Goal: Transaction & Acquisition: Book appointment/travel/reservation

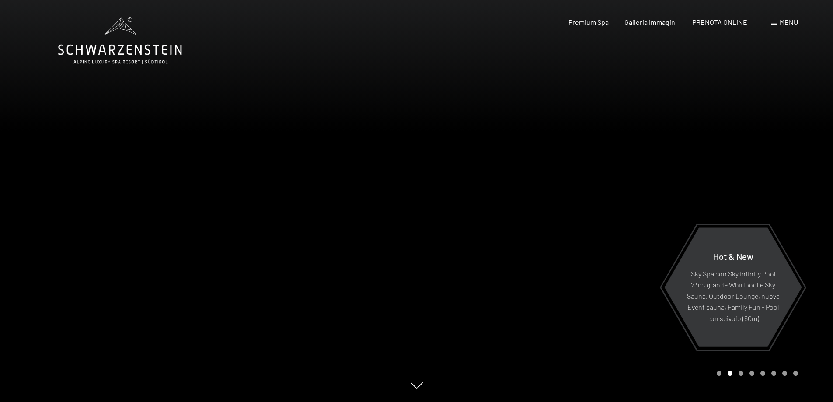
drag, startPoint x: 639, startPoint y: 163, endPoint x: 773, endPoint y: 165, distance: 133.7
click at [773, 165] on div at bounding box center [624, 201] width 416 height 402
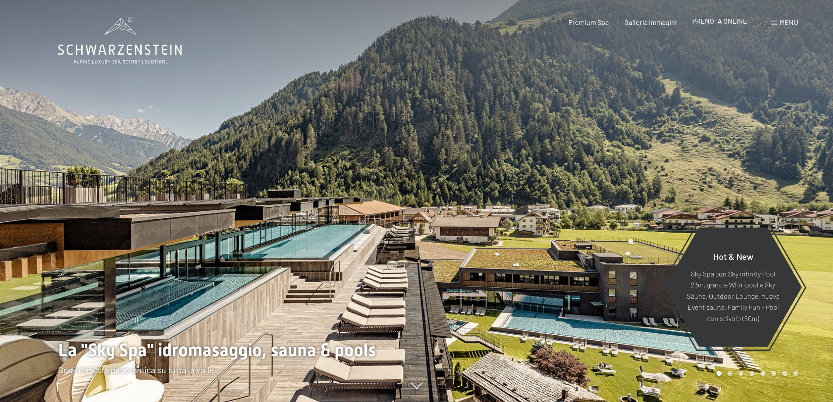
click at [731, 19] on span "PRENOTA ONLINE" at bounding box center [719, 21] width 55 height 8
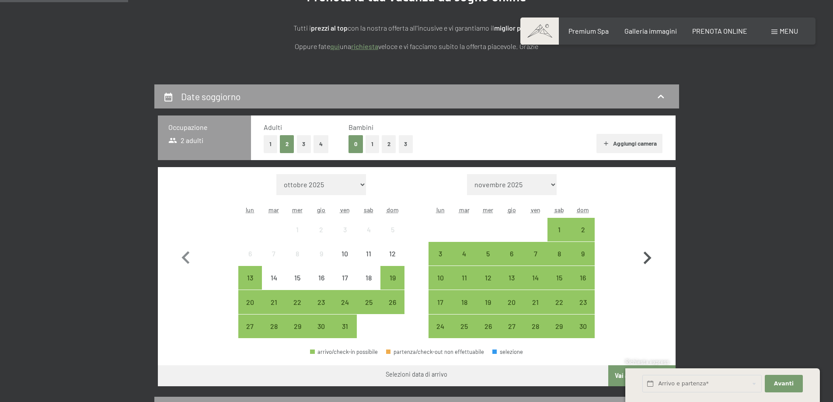
click at [645, 261] on icon "button" at bounding box center [646, 257] width 25 height 25
select select "[DATE]"
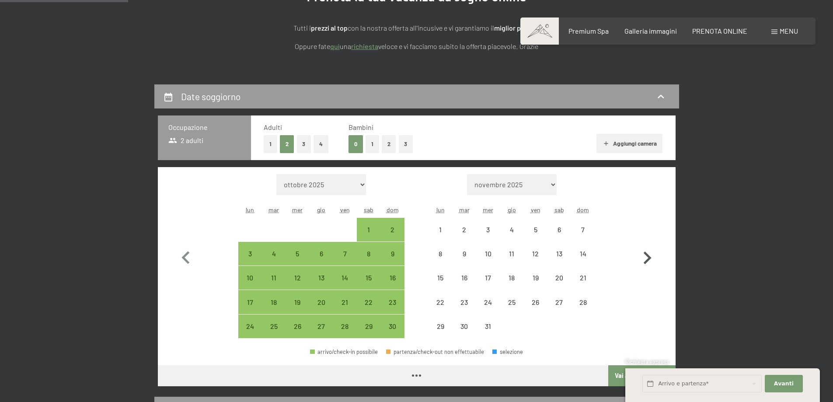
click at [645, 261] on icon "button" at bounding box center [646, 257] width 25 height 25
select select "[DATE]"
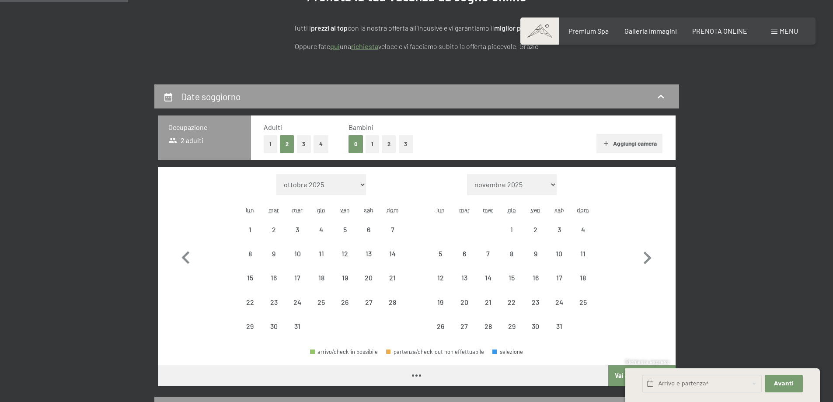
select select "[DATE]"
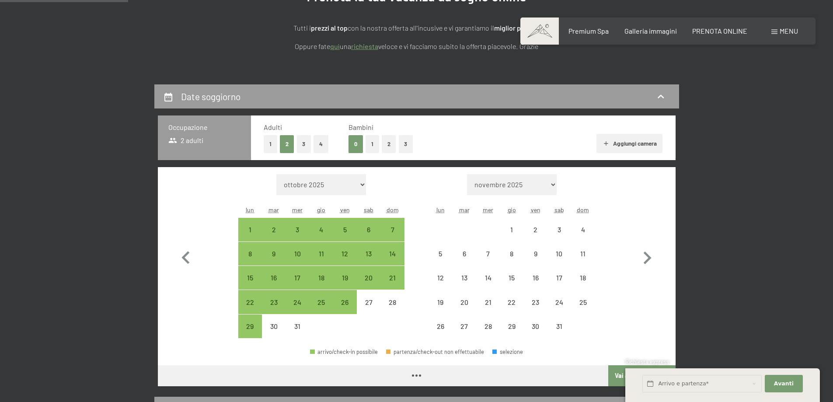
select select "[DATE]"
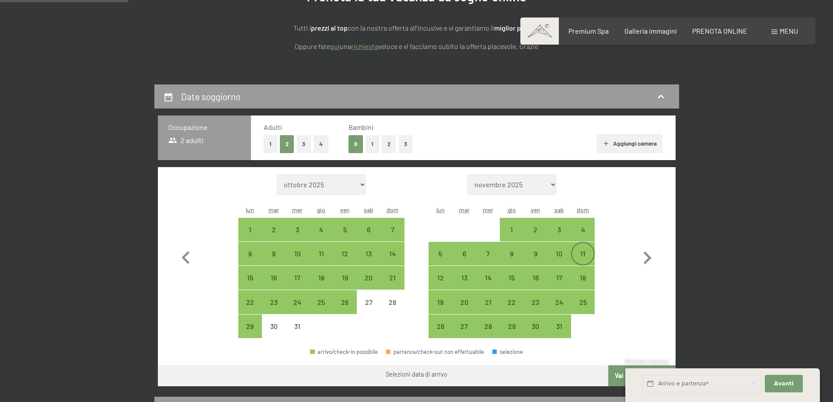
click at [582, 253] on div "11" at bounding box center [583, 261] width 22 height 22
select select "[DATE]"
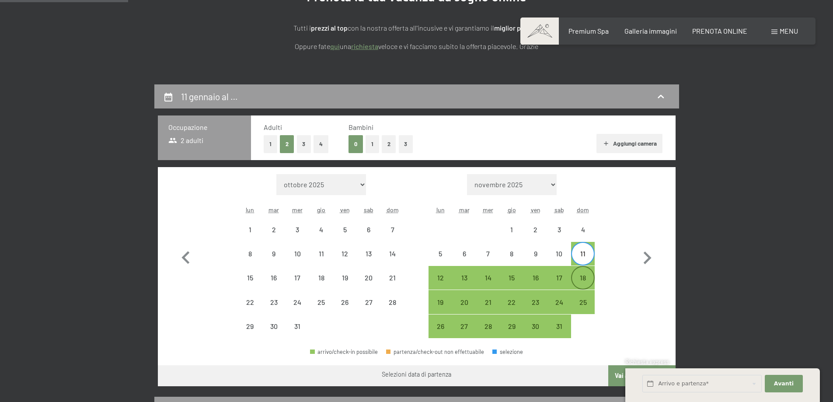
click at [583, 276] on div "18" at bounding box center [583, 285] width 22 height 22
select select "[DATE]"
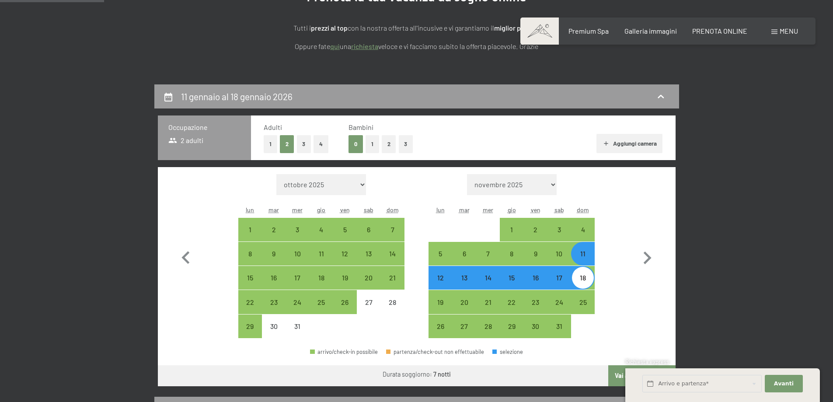
scroll to position [306, 0]
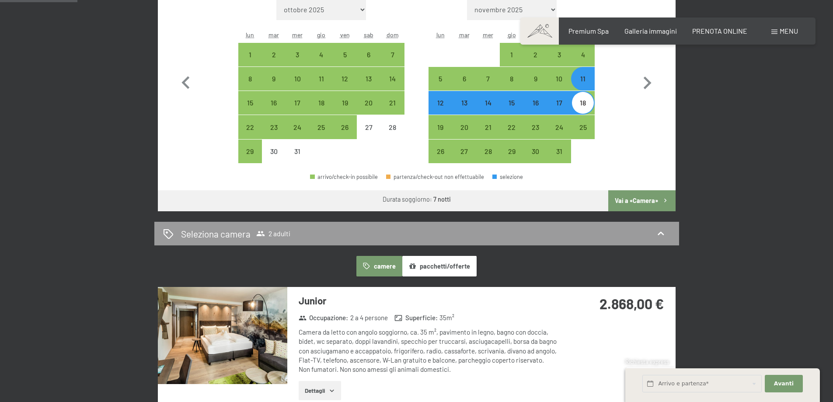
click at [632, 201] on button "Vai a «Camera»" at bounding box center [641, 200] width 67 height 21
select select "[DATE]"
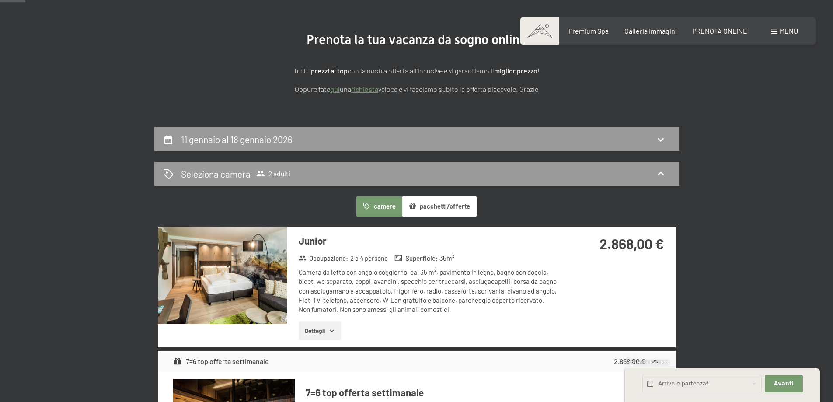
scroll to position [84, 0]
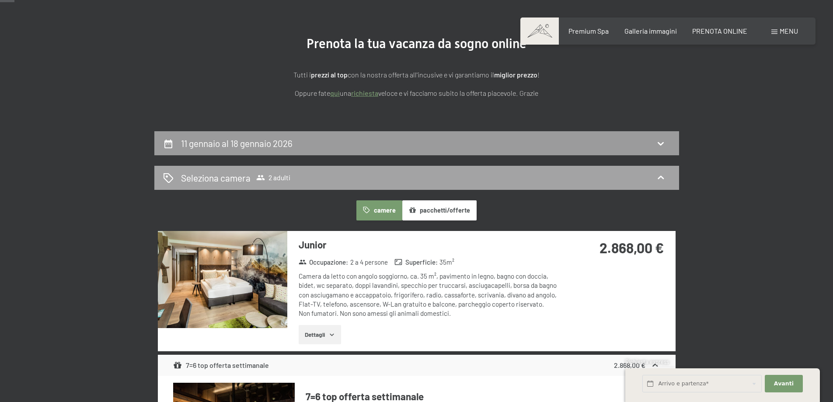
click at [330, 178] on div "Seleziona camera 2 adulti" at bounding box center [416, 177] width 507 height 13
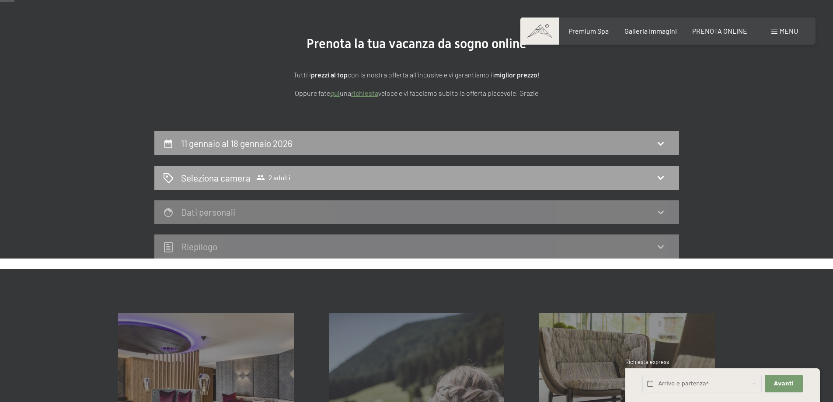
click at [292, 176] on div "Seleziona camera 2 adulti" at bounding box center [416, 177] width 507 height 13
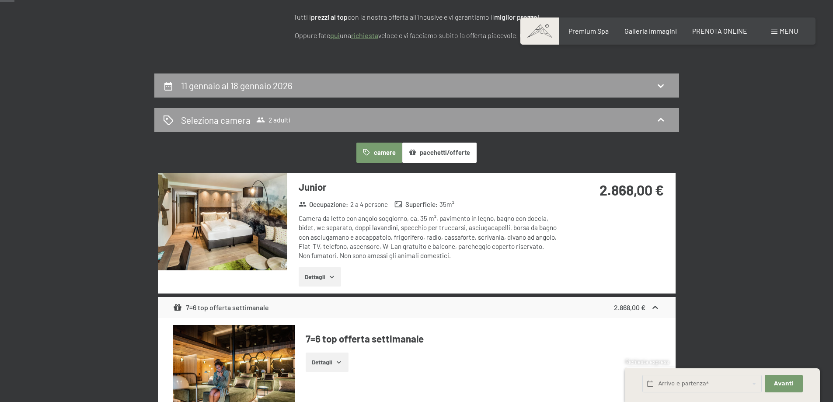
scroll to position [215, 0]
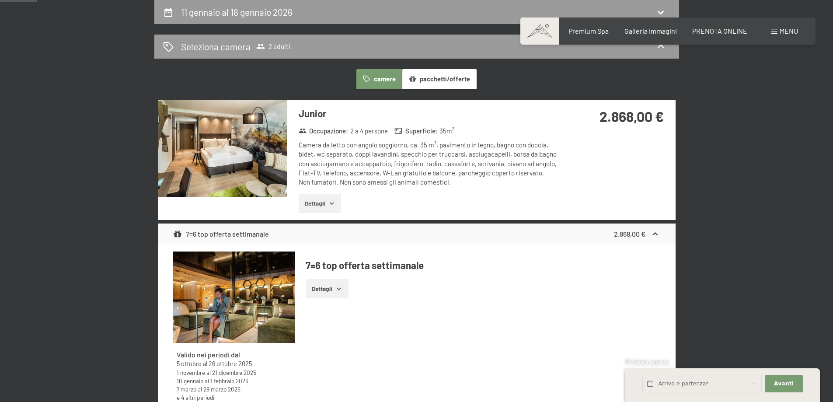
click at [333, 196] on button "Dettagli" at bounding box center [319, 203] width 42 height 19
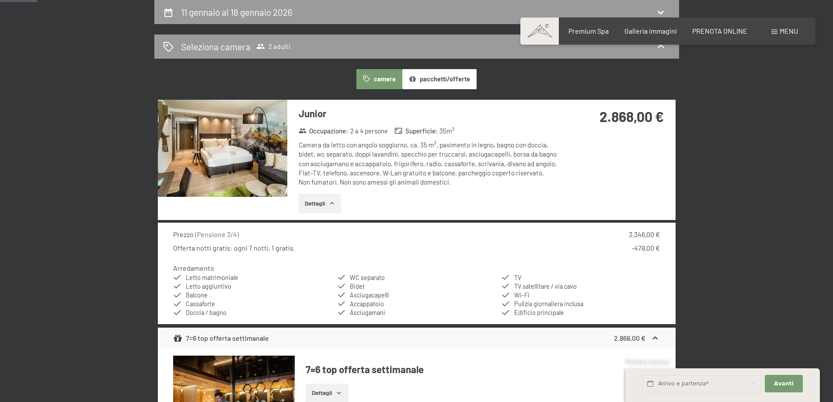
click at [333, 196] on button "Dettagli" at bounding box center [319, 203] width 42 height 19
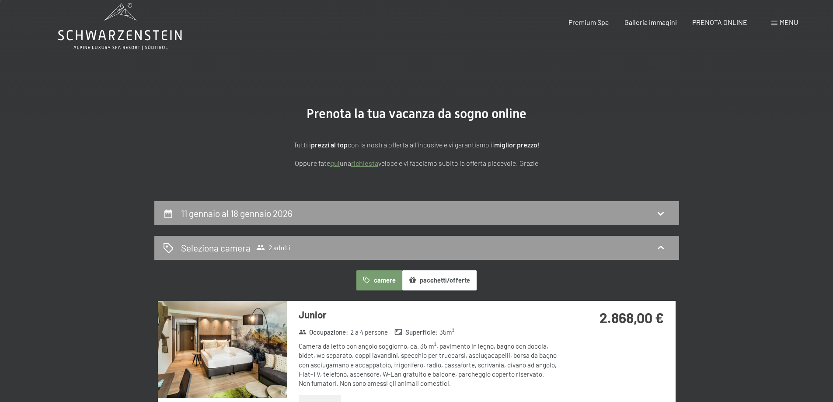
scroll to position [0, 0]
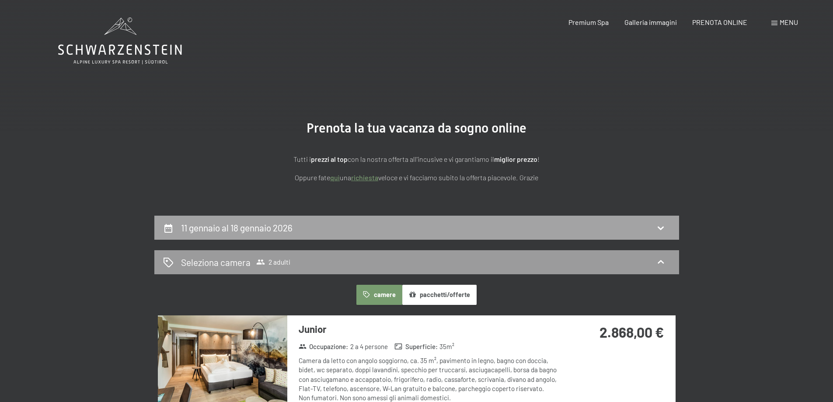
click at [260, 230] on h2 "11 gennaio al 18 gennaio 2026" at bounding box center [236, 227] width 111 height 11
select select "[DATE]"
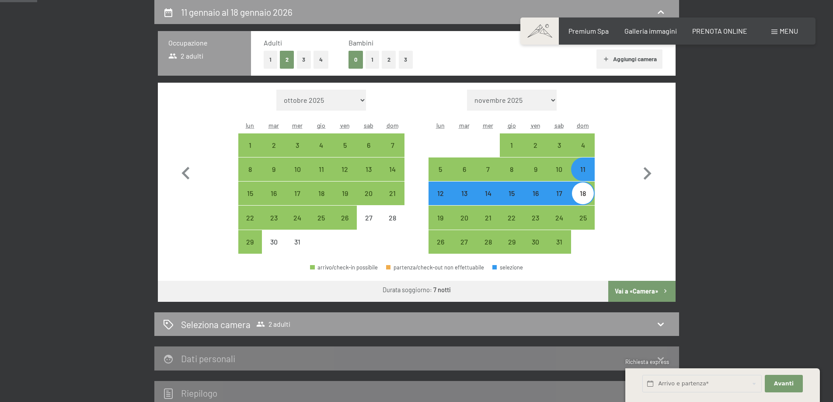
click at [369, 62] on button "1" at bounding box center [372, 60] width 14 height 18
select select "[DATE]"
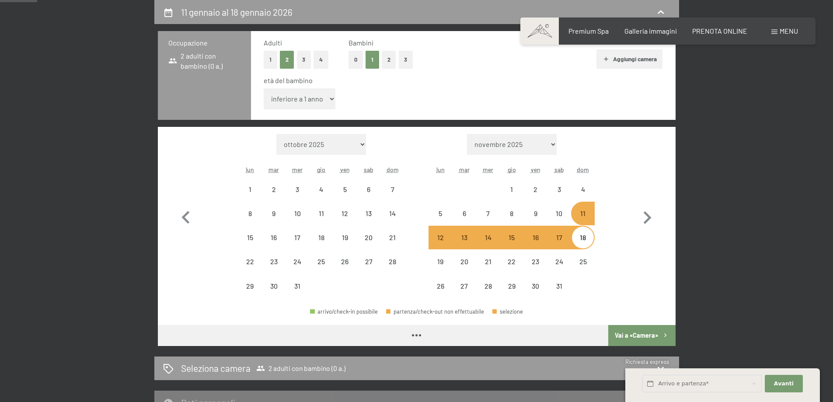
select select "[DATE]"
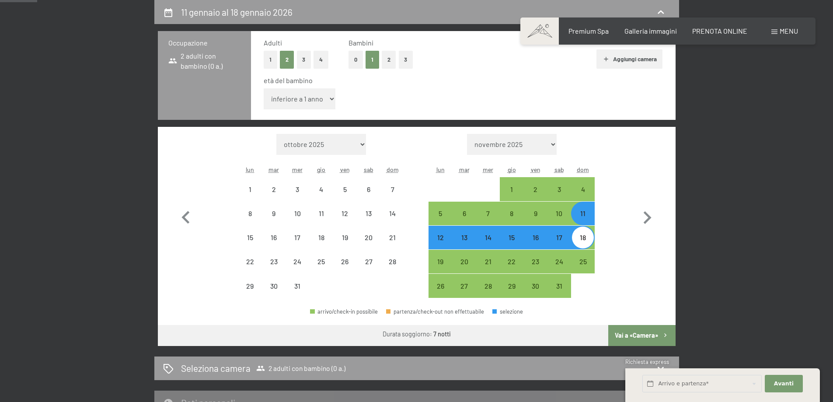
select select "[DATE]"
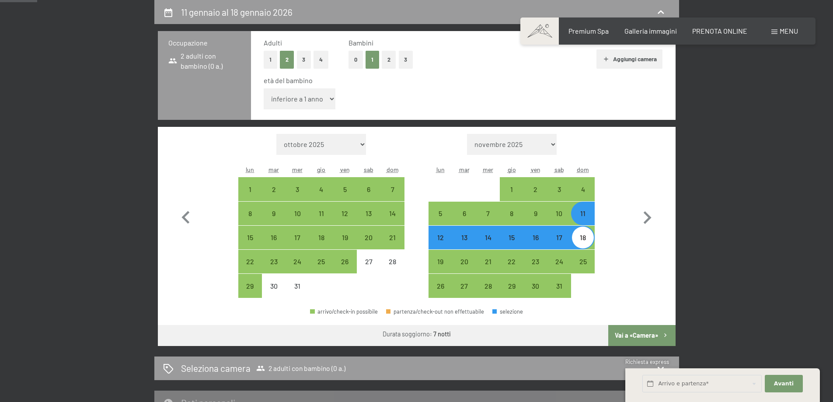
click at [317, 101] on select "inferiore a 1 anno 1 anno 2 anni 3 anni 4 anni 5 anni 6 anni 7 anni 8 anni 9 an…" at bounding box center [300, 98] width 72 height 21
select select "2"
click at [264, 88] on select "inferiore a 1 anno 1 anno 2 anni 3 anni 4 anni 5 anni 6 anni 7 anni 8 anni 9 an…" at bounding box center [300, 98] width 72 height 21
select select "[DATE]"
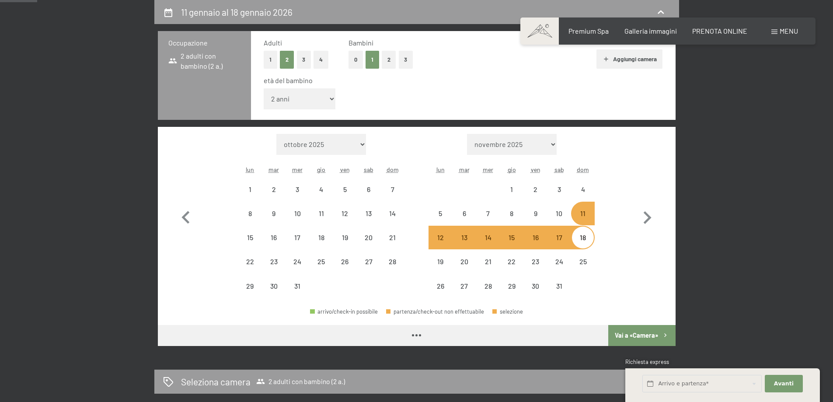
select select "[DATE]"
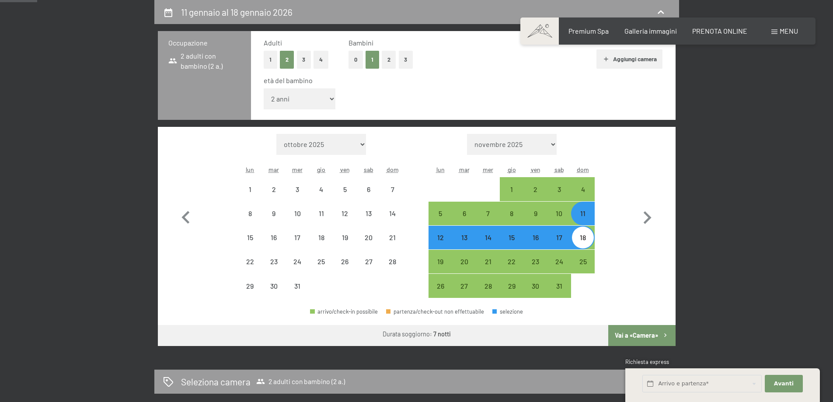
select select "[DATE]"
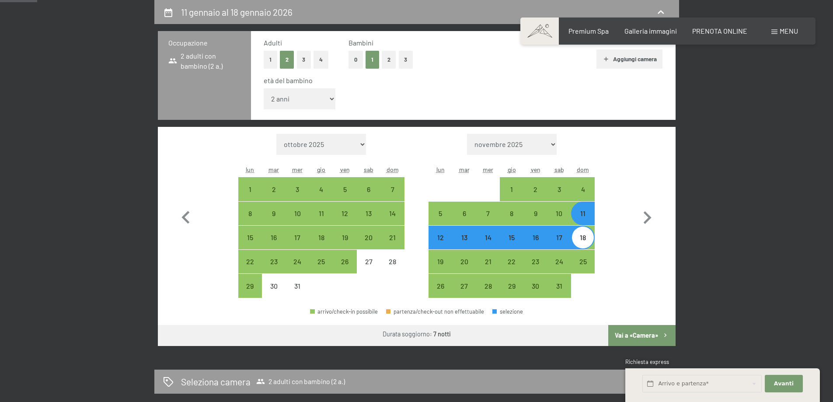
click at [638, 335] on button "Vai a «Camera»" at bounding box center [641, 335] width 67 height 21
select select "[DATE]"
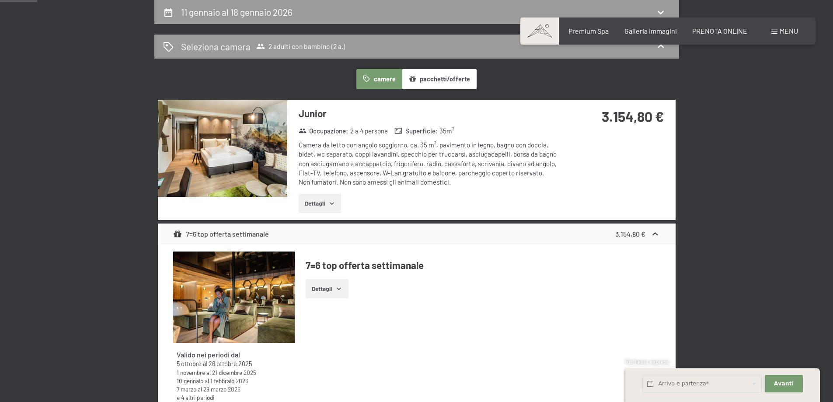
click at [319, 208] on button "Dettagli" at bounding box center [319, 203] width 42 height 19
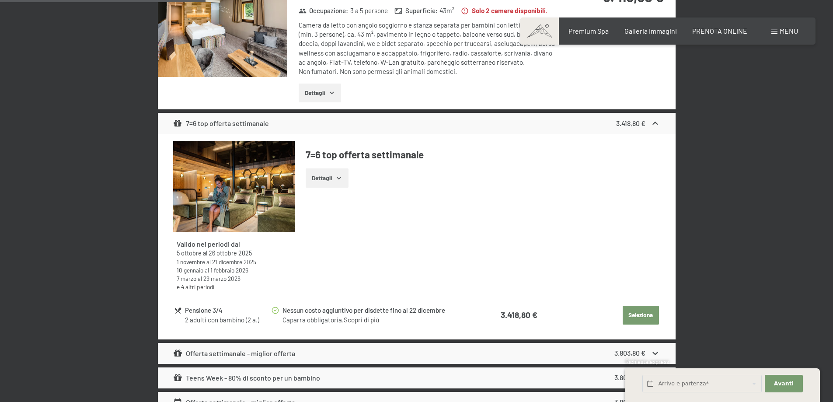
scroll to position [1483, 0]
